Goal: Navigation & Orientation: Find specific page/section

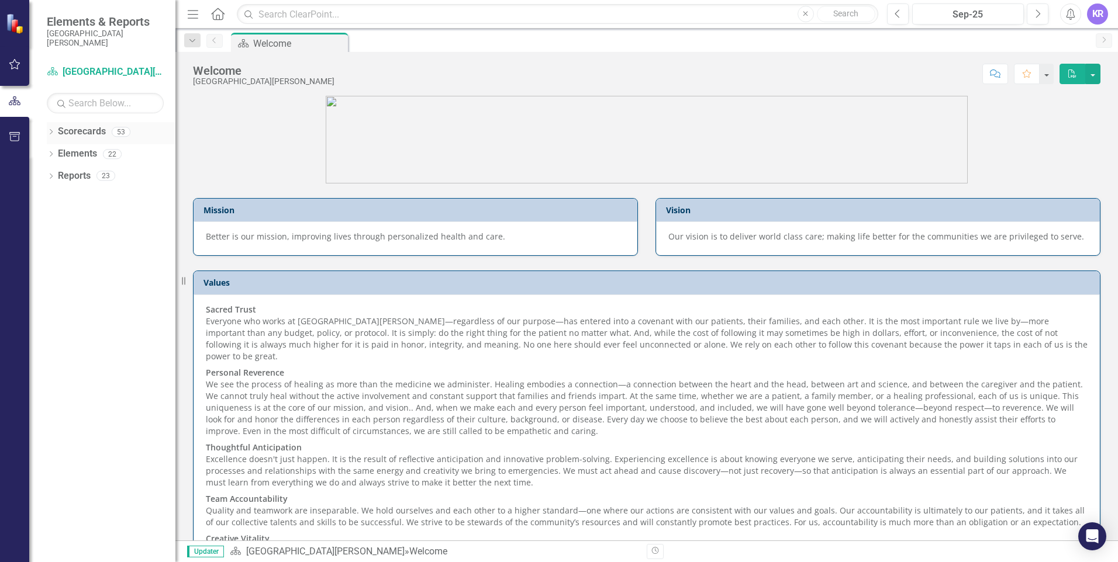
click at [50, 129] on div "Dropdown" at bounding box center [51, 134] width 8 height 10
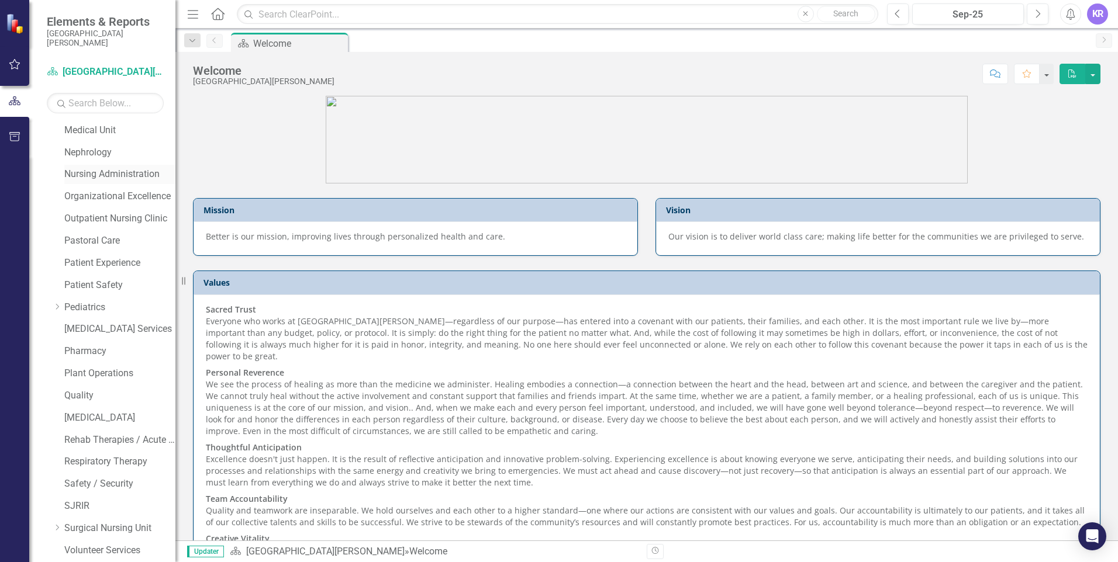
scroll to position [351, 0]
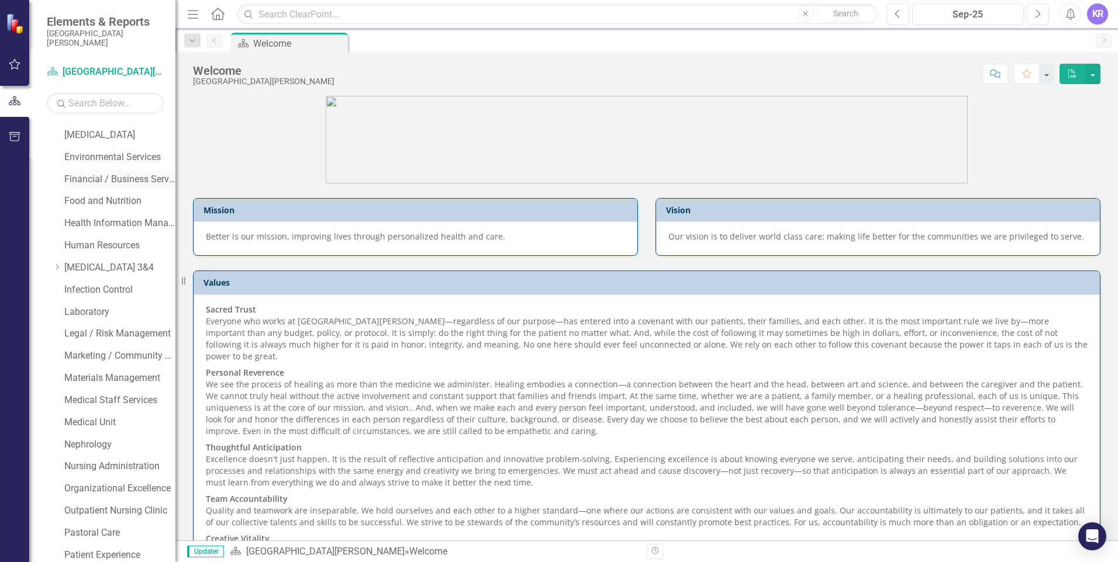
click at [100, 178] on link "Financial / Business Services" at bounding box center [119, 179] width 111 height 13
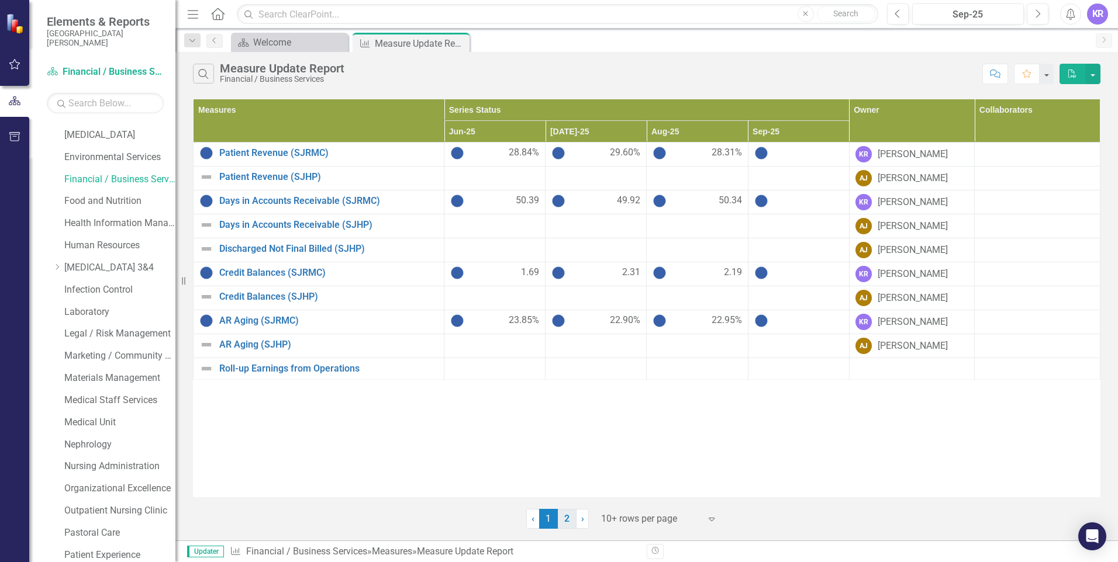
click at [565, 518] on link "2" at bounding box center [567, 519] width 19 height 20
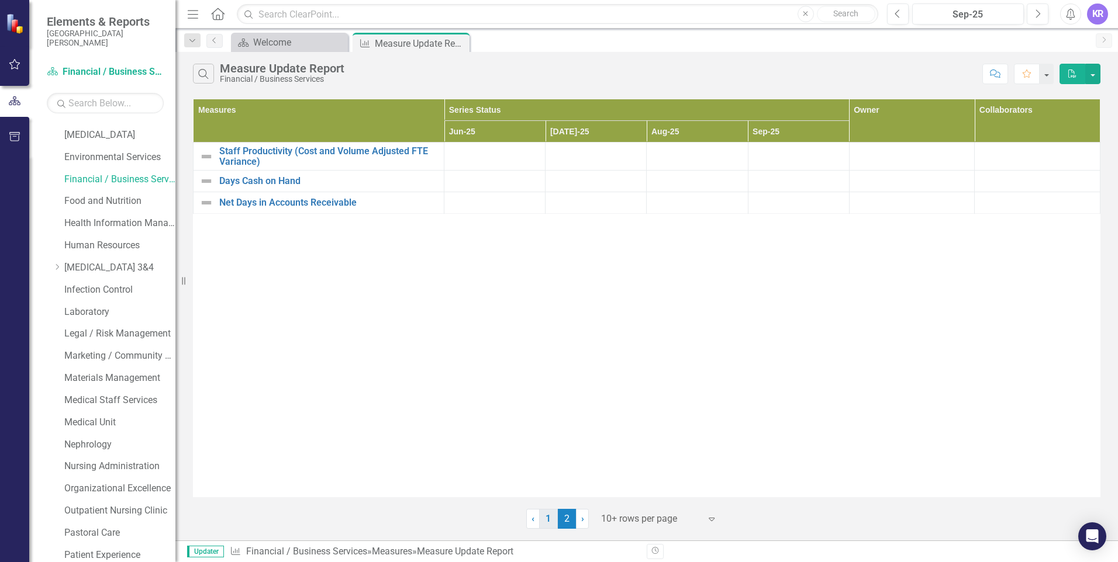
click at [548, 522] on link "1" at bounding box center [548, 519] width 19 height 20
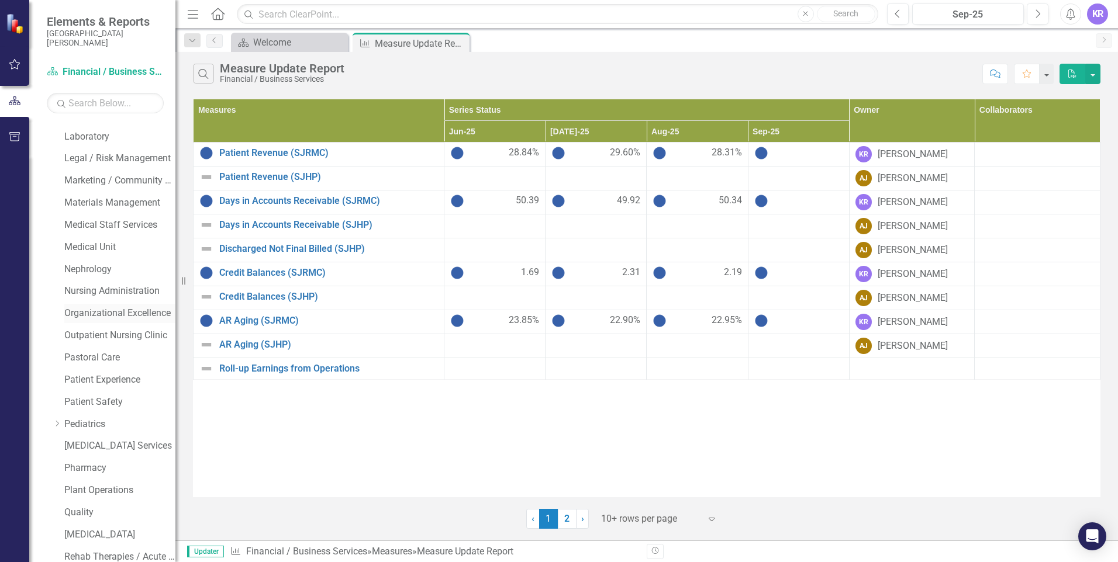
scroll to position [643, 0]
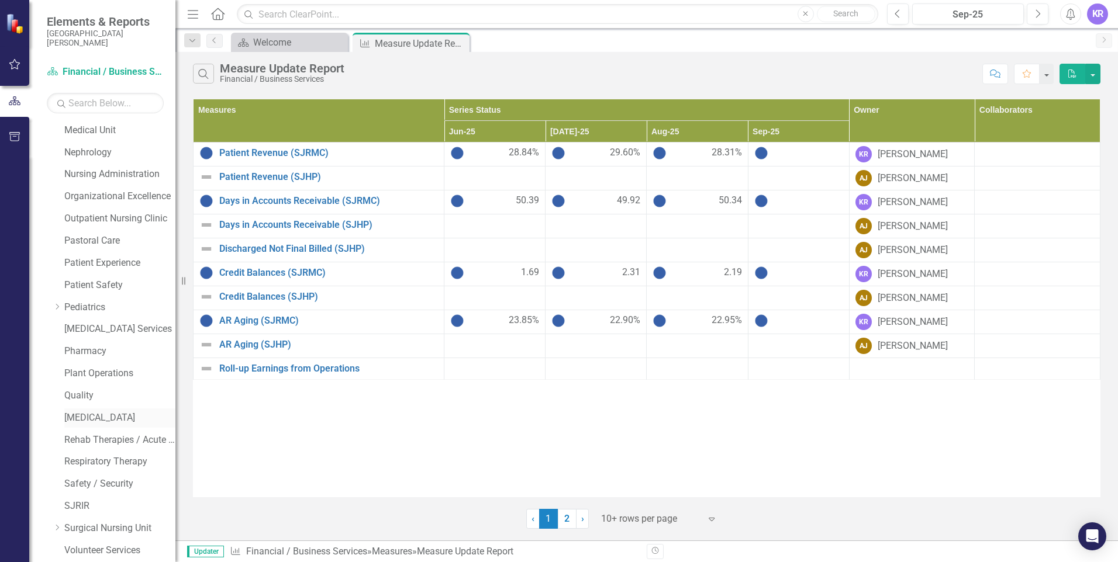
click at [87, 413] on link "[MEDICAL_DATA]" at bounding box center [119, 418] width 111 height 13
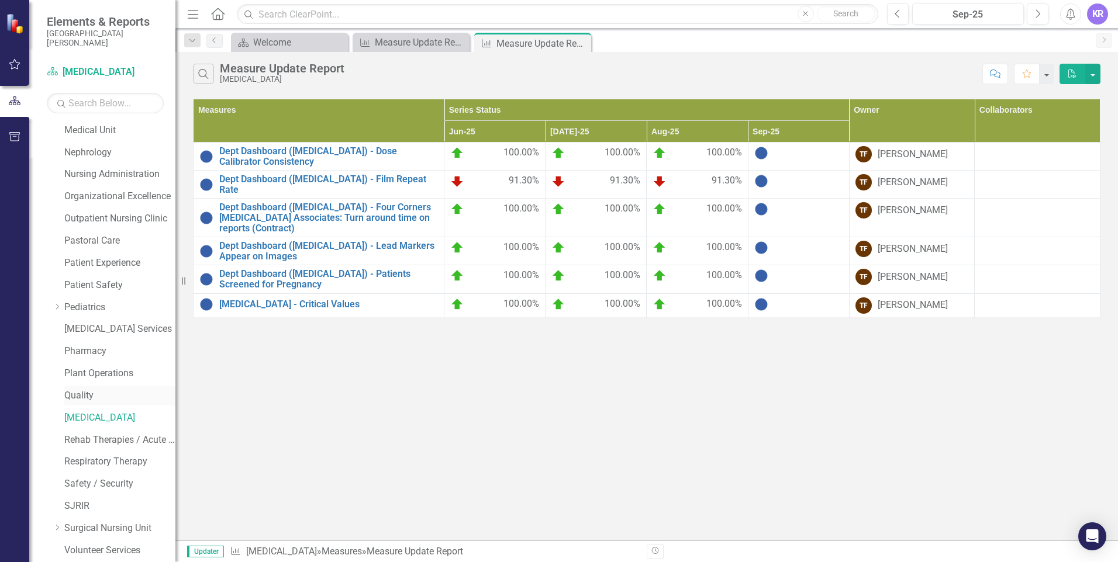
click at [80, 398] on link "Quality" at bounding box center [119, 395] width 111 height 13
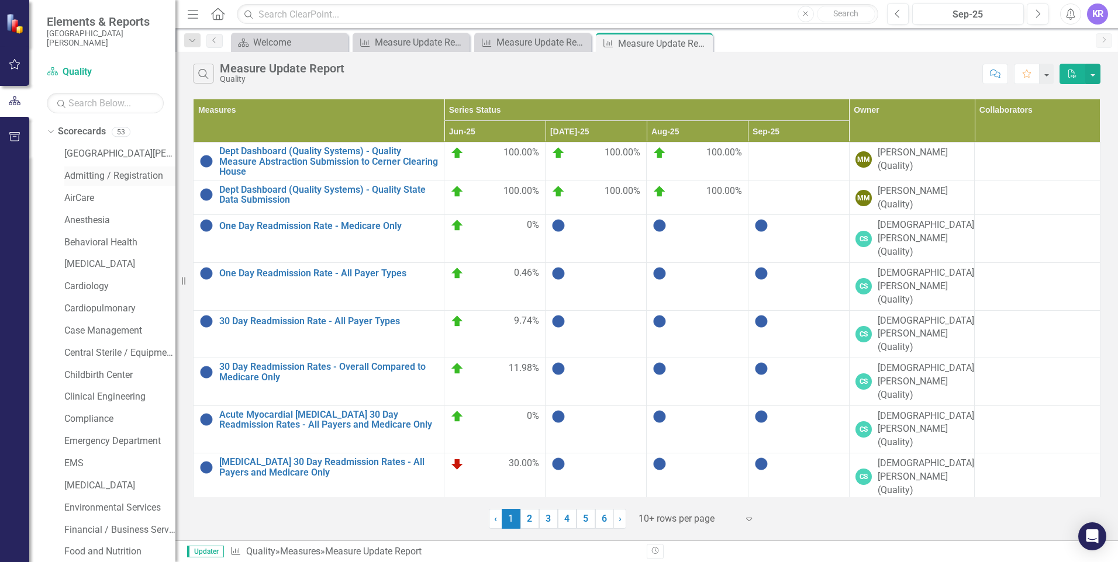
click at [87, 177] on link "Admitting / Registration" at bounding box center [119, 176] width 111 height 13
